Goal: Transaction & Acquisition: Book appointment/travel/reservation

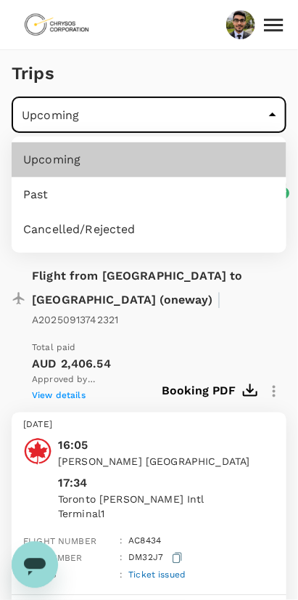
click at [183, 311] on div at bounding box center [149, 300] width 298 height 600
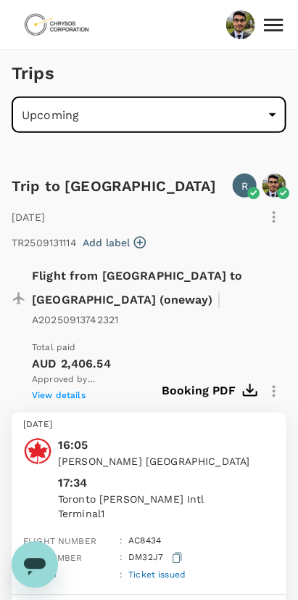
click at [38, 563] on icon "Open messaging window" at bounding box center [34, 566] width 22 height 17
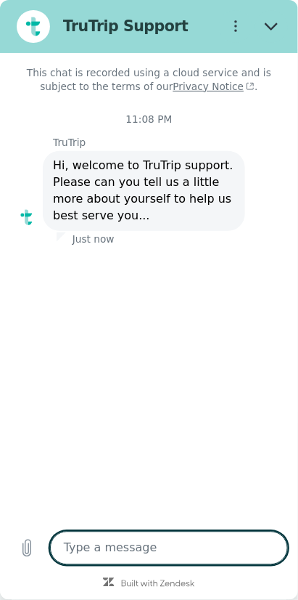
type textarea "x"
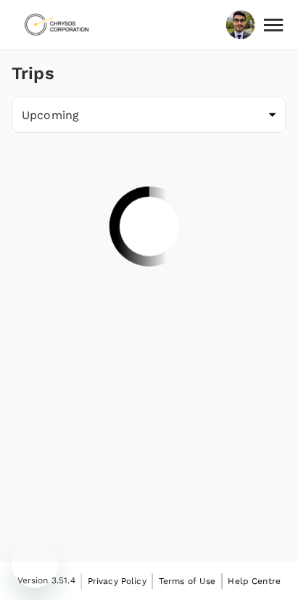
click at [265, 116] on body "Trips Upcoming /trips/upcoming ​ Version 3.51.4 Privacy Policy Terms of Use Hel…" at bounding box center [149, 300] width 298 height 601
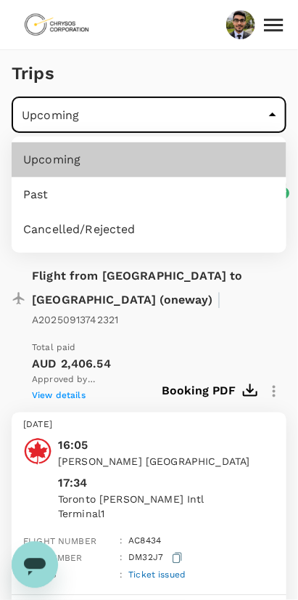
click at [255, 119] on div at bounding box center [149, 300] width 298 height 600
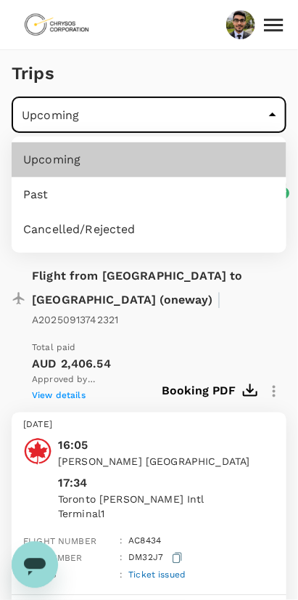
click at [264, 126] on div at bounding box center [149, 300] width 298 height 600
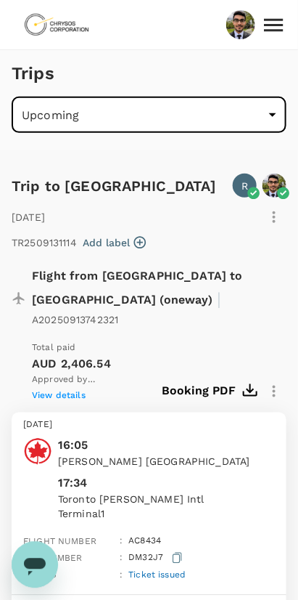
click at [278, 33] on icon at bounding box center [273, 24] width 25 height 25
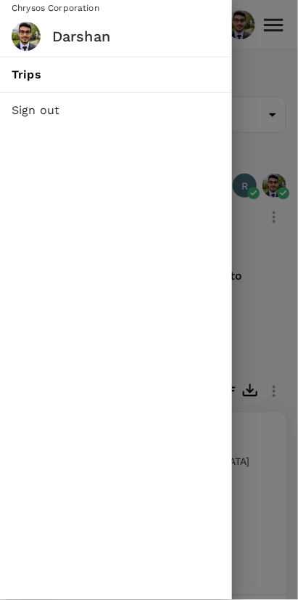
click at [266, 82] on div at bounding box center [149, 300] width 298 height 600
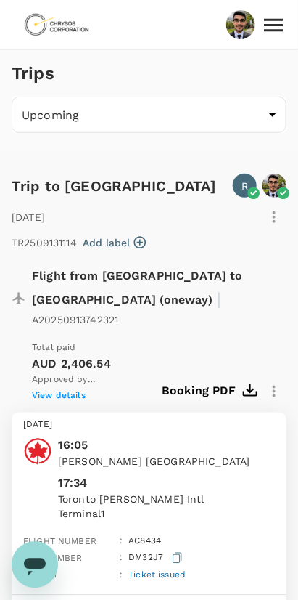
click at [280, 35] on icon at bounding box center [273, 24] width 25 height 25
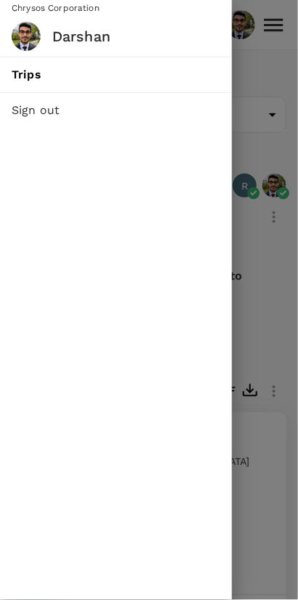
click at [152, 75] on span "Trips" at bounding box center [116, 74] width 209 height 17
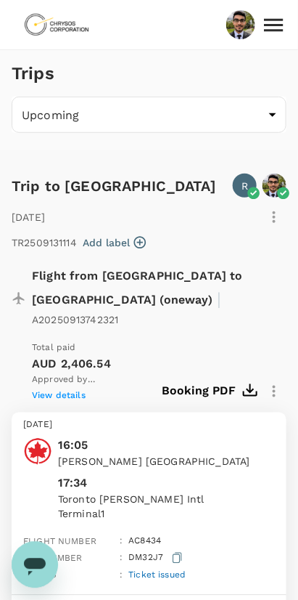
click at [91, 41] on link at bounding box center [57, 25] width 90 height 44
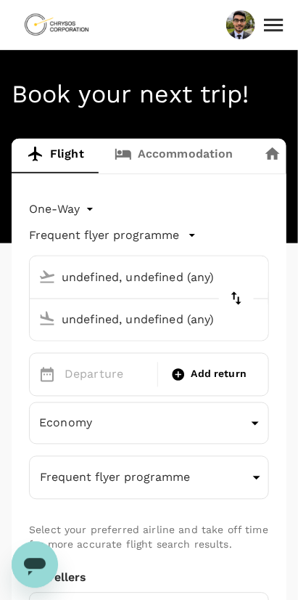
type input "[GEOGRAPHIC_DATA], [GEOGRAPHIC_DATA] (any)"
type input "Thunder Bay (YQT)"
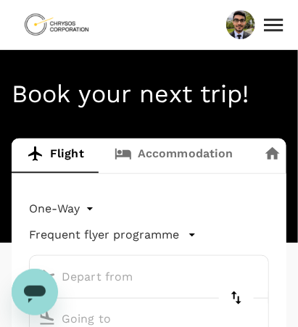
click at [206, 160] on link "Accommodation" at bounding box center [174, 156] width 150 height 35
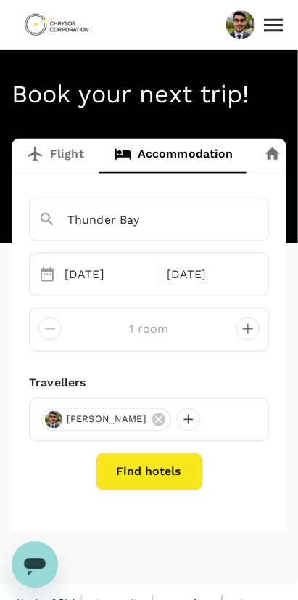
click at [192, 421] on div at bounding box center [188, 419] width 23 height 23
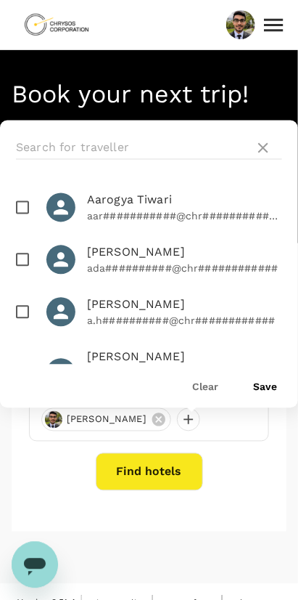
click at [264, 147] on icon at bounding box center [263, 147] width 17 height 17
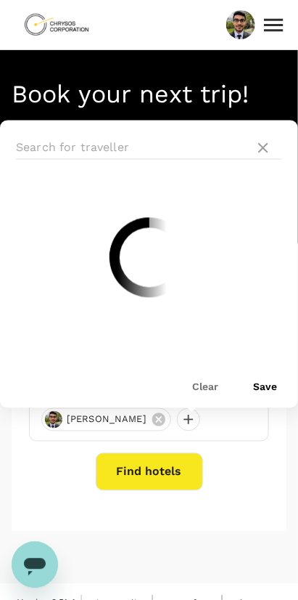
click at [231, 441] on div "[GEOGRAPHIC_DATA] [DATE] [DATE] room Travellers [PERSON_NAME] Clear Save Find h…" at bounding box center [149, 352] width 275 height 357
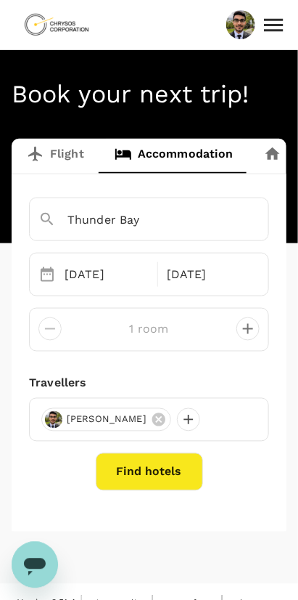
click at [167, 482] on button "Find hotels" at bounding box center [149, 472] width 107 height 38
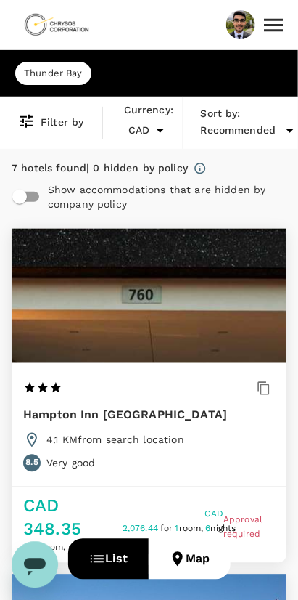
click at [45, 30] on img at bounding box center [56, 25] width 67 height 32
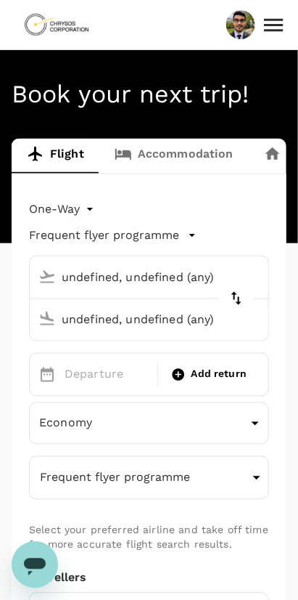
type input "[GEOGRAPHIC_DATA], [GEOGRAPHIC_DATA] (any)"
type input "Thunder Bay (YQT)"
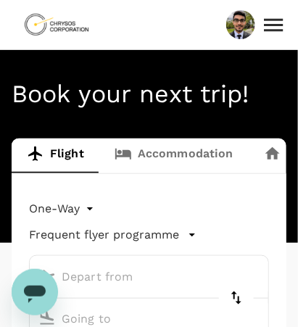
type input "[GEOGRAPHIC_DATA], [GEOGRAPHIC_DATA] (any)"
type input "Thunder Bay (YQT)"
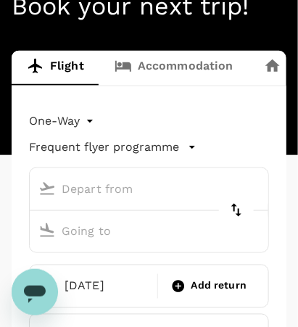
type input "[GEOGRAPHIC_DATA], [GEOGRAPHIC_DATA] (any)"
type input "Thunder Bay (YQT)"
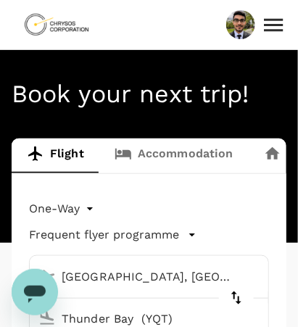
click at [185, 161] on link "Accommodation" at bounding box center [174, 156] width 150 height 35
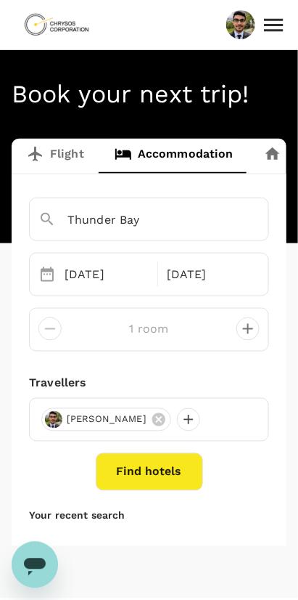
scroll to position [36, 0]
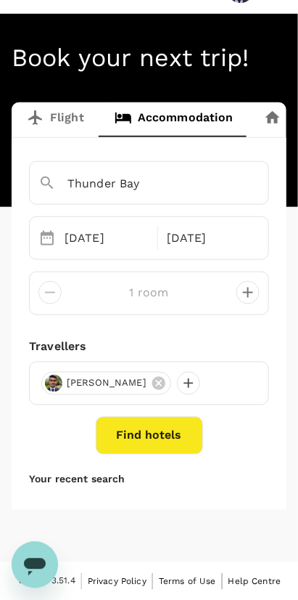
click at [196, 385] on div at bounding box center [188, 383] width 23 height 23
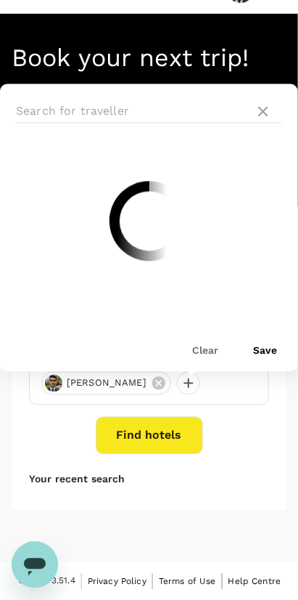
click at [178, 114] on input "text" at bounding box center [132, 111] width 233 height 23
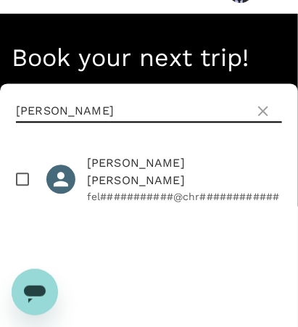
type input "[PERSON_NAME]"
click at [24, 165] on input "checkbox" at bounding box center [22, 180] width 30 height 30
checkbox input "true"
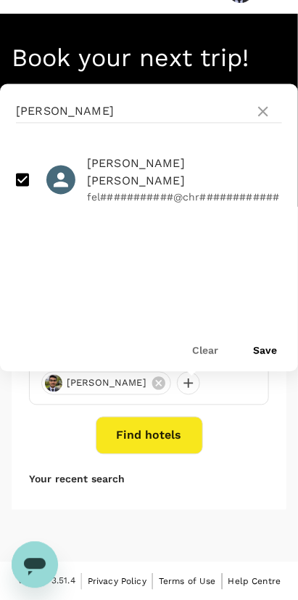
click at [269, 349] on button "Save" at bounding box center [265, 351] width 24 height 12
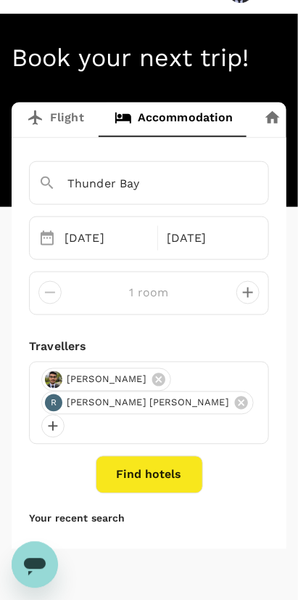
click at [163, 457] on button "Find hotels" at bounding box center [149, 475] width 107 height 38
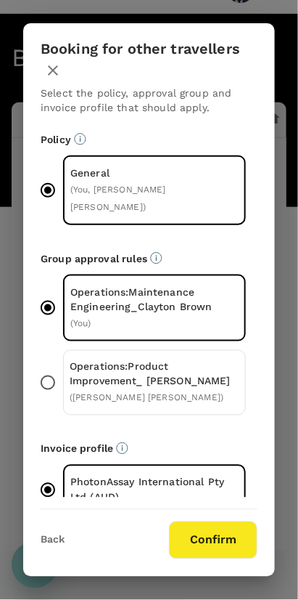
click at [219, 539] on button "Confirm" at bounding box center [213, 540] width 89 height 38
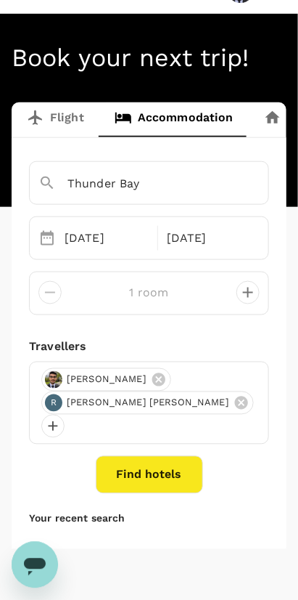
click at [175, 458] on button "Find hotels" at bounding box center [149, 475] width 107 height 38
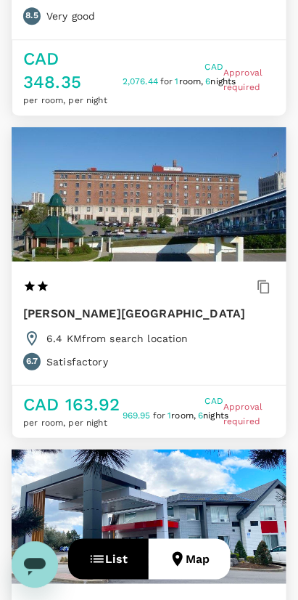
scroll to position [431, 0]
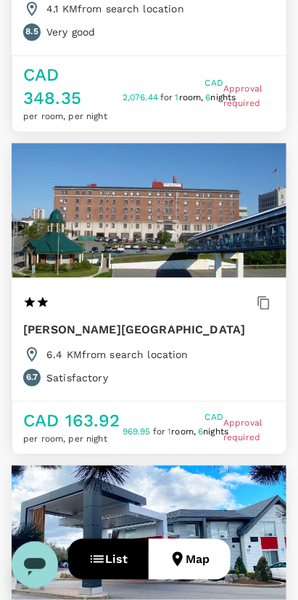
click at [222, 243] on div at bounding box center [149, 210] width 275 height 134
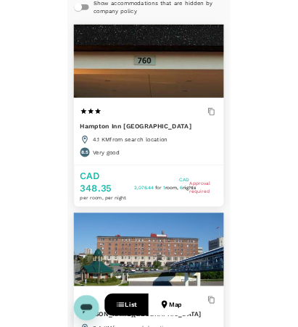
scroll to position [0, 0]
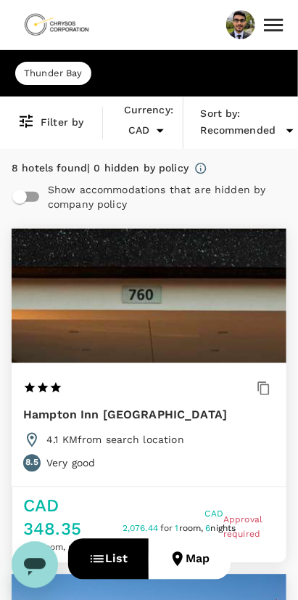
click at [46, 30] on img at bounding box center [56, 25] width 67 height 32
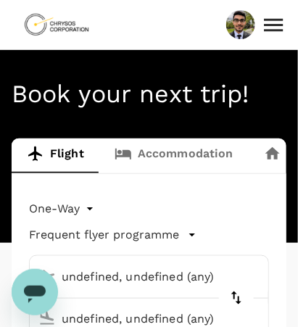
type input "[GEOGRAPHIC_DATA], [GEOGRAPHIC_DATA] (any)"
type input "Thunder Bay (YQT)"
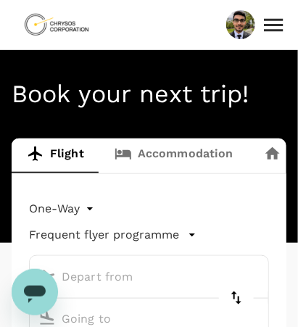
type input "[GEOGRAPHIC_DATA], [GEOGRAPHIC_DATA] (any)"
type input "Thunder Bay (YQT)"
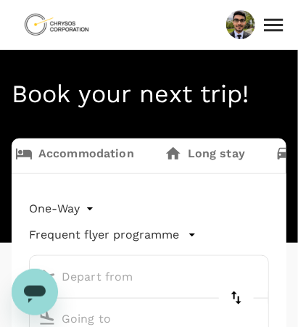
type input "[GEOGRAPHIC_DATA], [GEOGRAPHIC_DATA] (any)"
type input "Thunder Bay (YQT)"
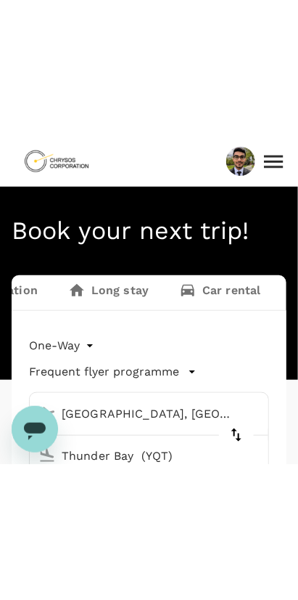
scroll to position [0, 197]
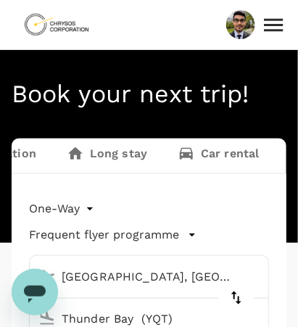
click at [142, 155] on link "Long stay" at bounding box center [107, 156] width 111 height 35
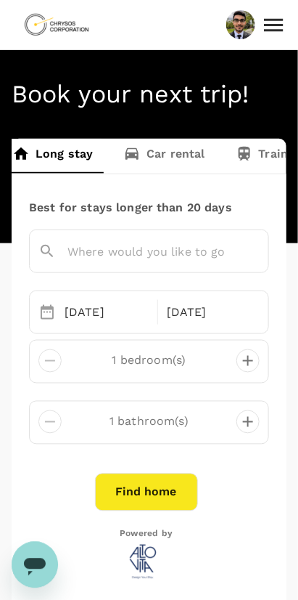
scroll to position [0, 264]
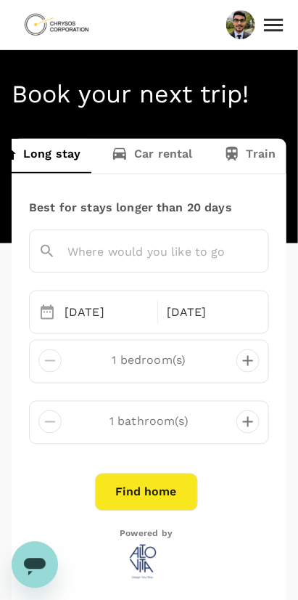
click at [169, 155] on link "Car rental" at bounding box center [152, 156] width 113 height 35
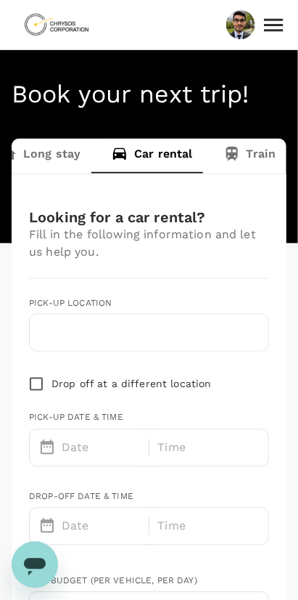
type input "Concierge booking - car-rental"
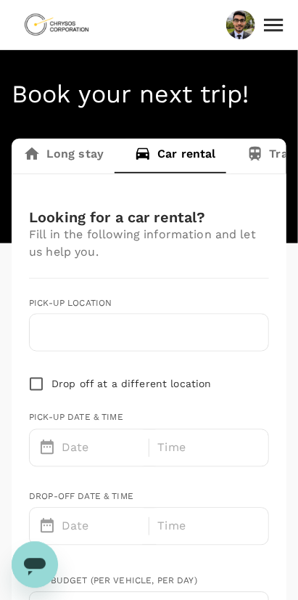
scroll to position [0, 238]
type input "1"
type input "5879683461"
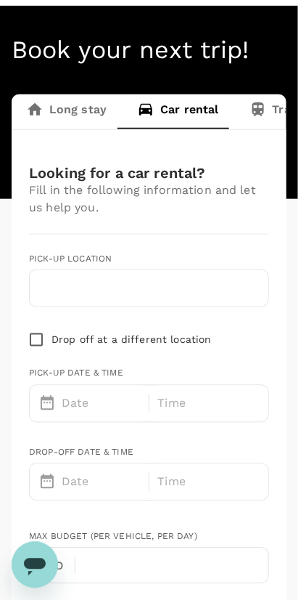
scroll to position [51, 0]
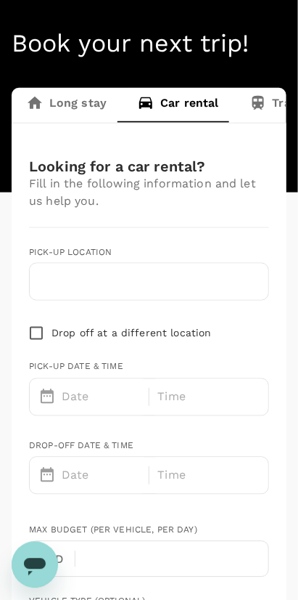
type input "[EMAIL_ADDRESS][DOMAIN_NAME]"
click at [212, 284] on input "text" at bounding box center [148, 281] width 221 height 23
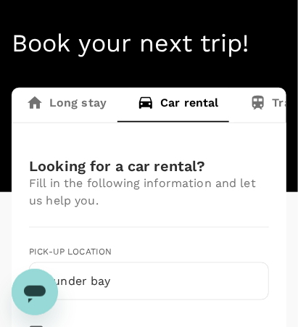
type input "Thunder bay"
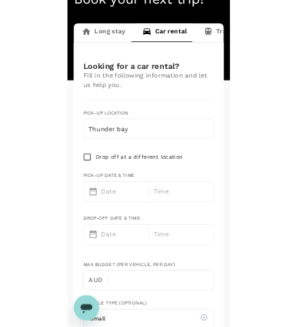
scroll to position [89, 0]
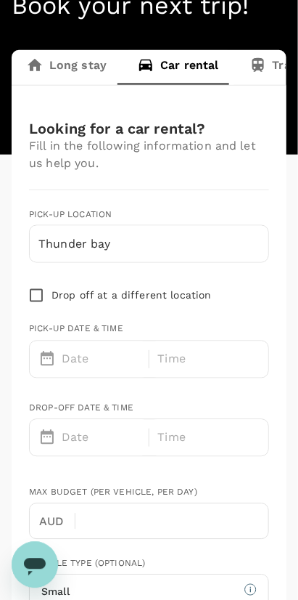
click at [123, 242] on input "Thunder bay" at bounding box center [148, 243] width 221 height 23
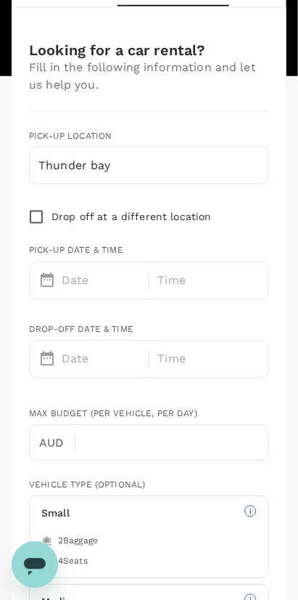
scroll to position [168, 0]
